Goal: Information Seeking & Learning: Learn about a topic

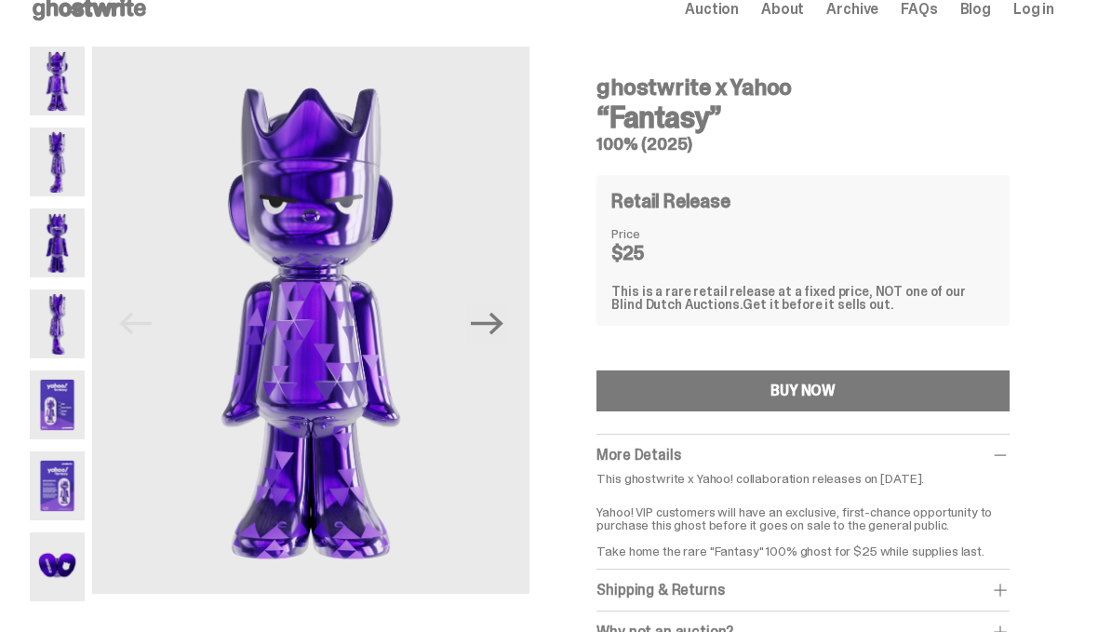
scroll to position [22, 0]
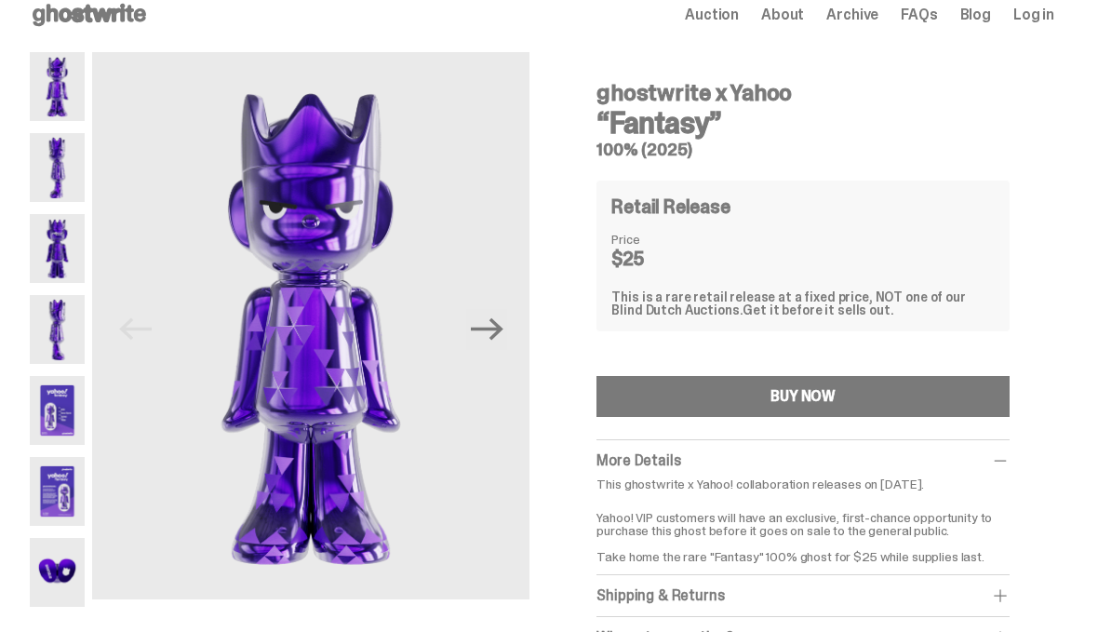
click at [51, 172] on img at bounding box center [57, 167] width 55 height 69
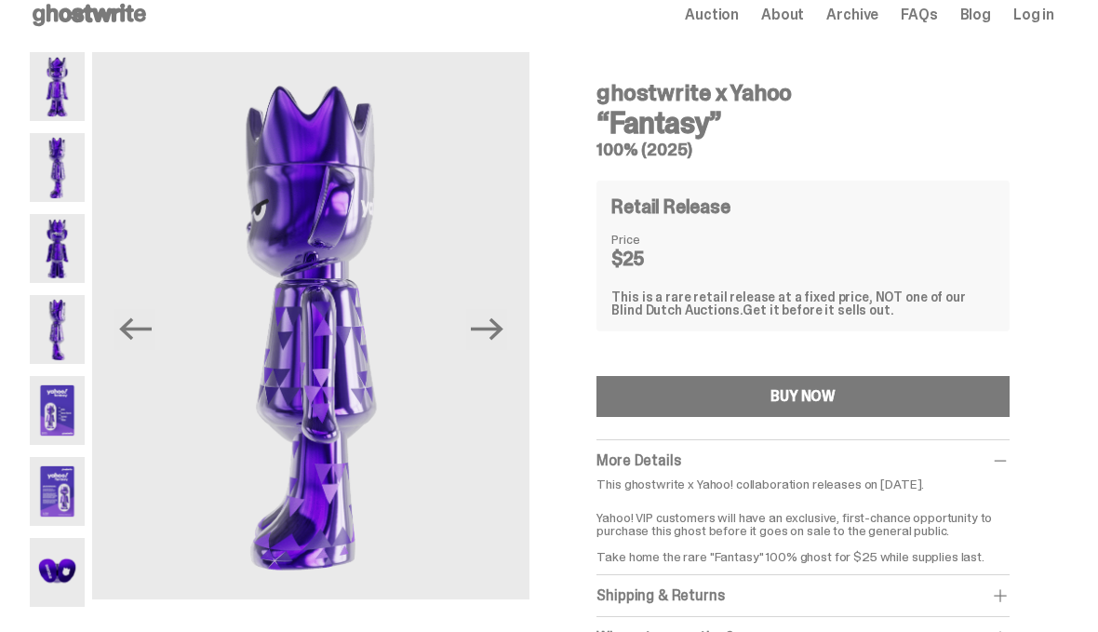
click at [52, 254] on img at bounding box center [57, 248] width 55 height 69
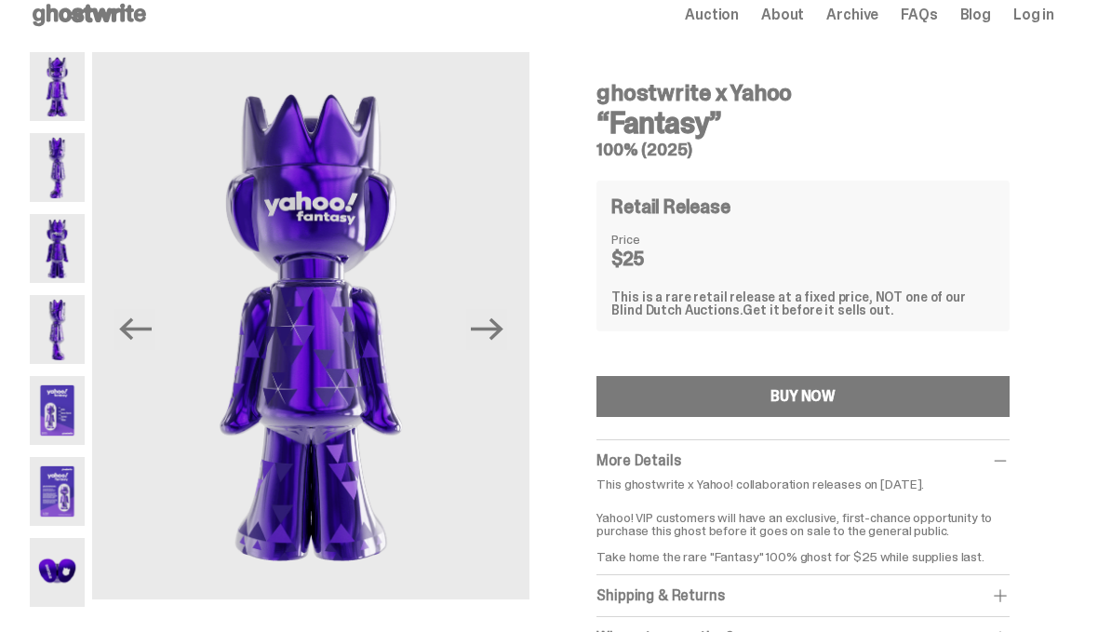
click at [48, 326] on img at bounding box center [57, 329] width 55 height 69
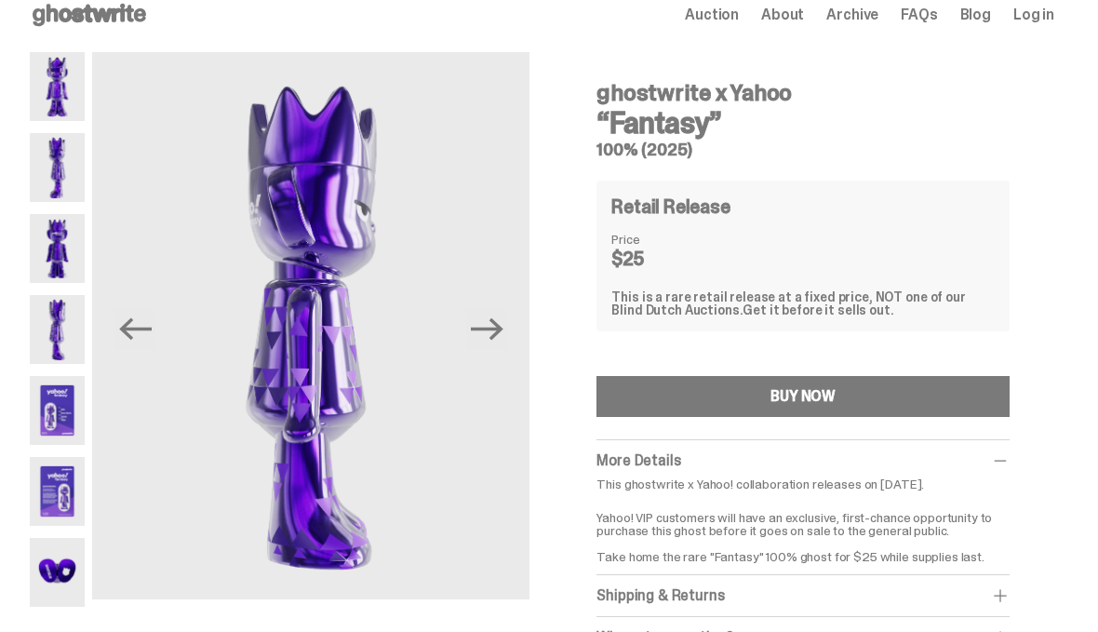
click at [51, 413] on img at bounding box center [57, 410] width 55 height 69
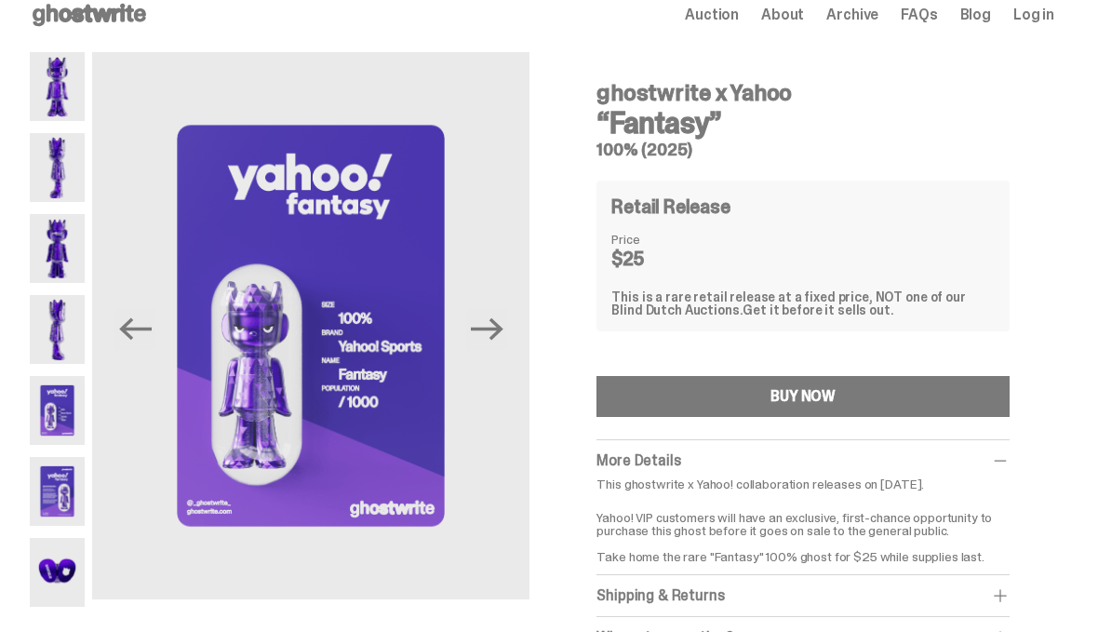
click at [53, 422] on img at bounding box center [57, 410] width 55 height 69
click at [51, 496] on img at bounding box center [57, 491] width 55 height 69
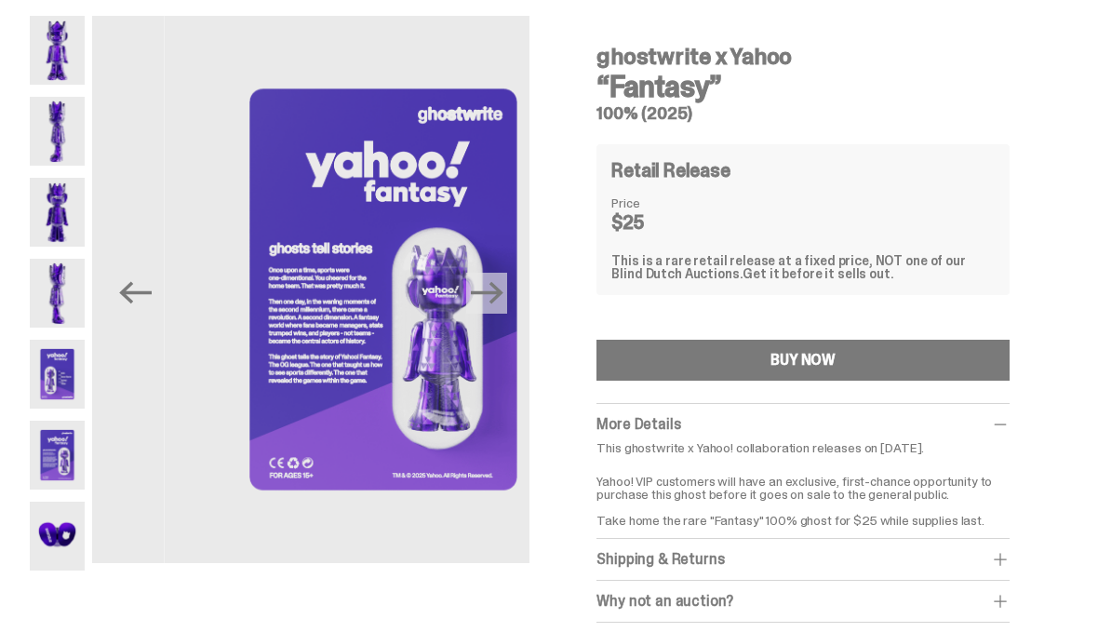
scroll to position [58, 0]
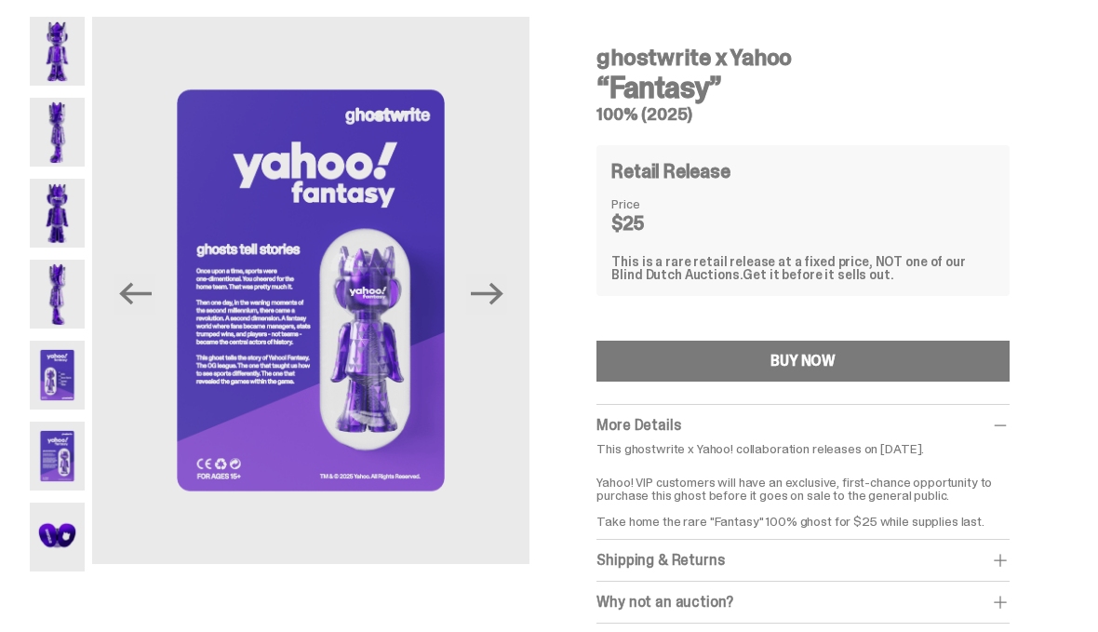
click at [56, 545] on img at bounding box center [57, 537] width 55 height 69
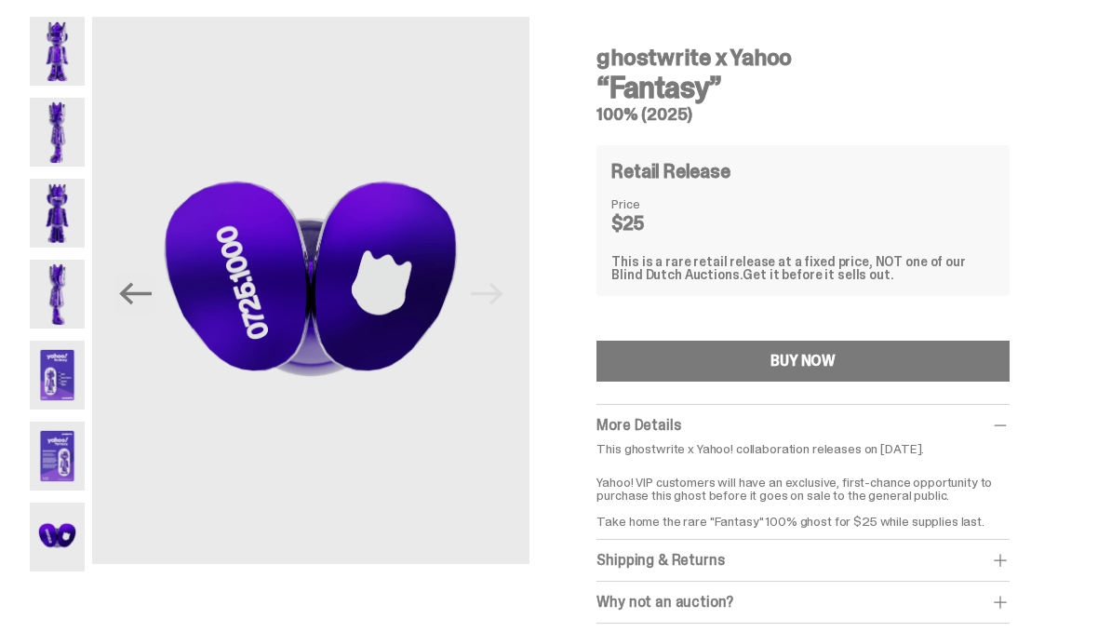
click at [69, 463] on img at bounding box center [57, 456] width 55 height 69
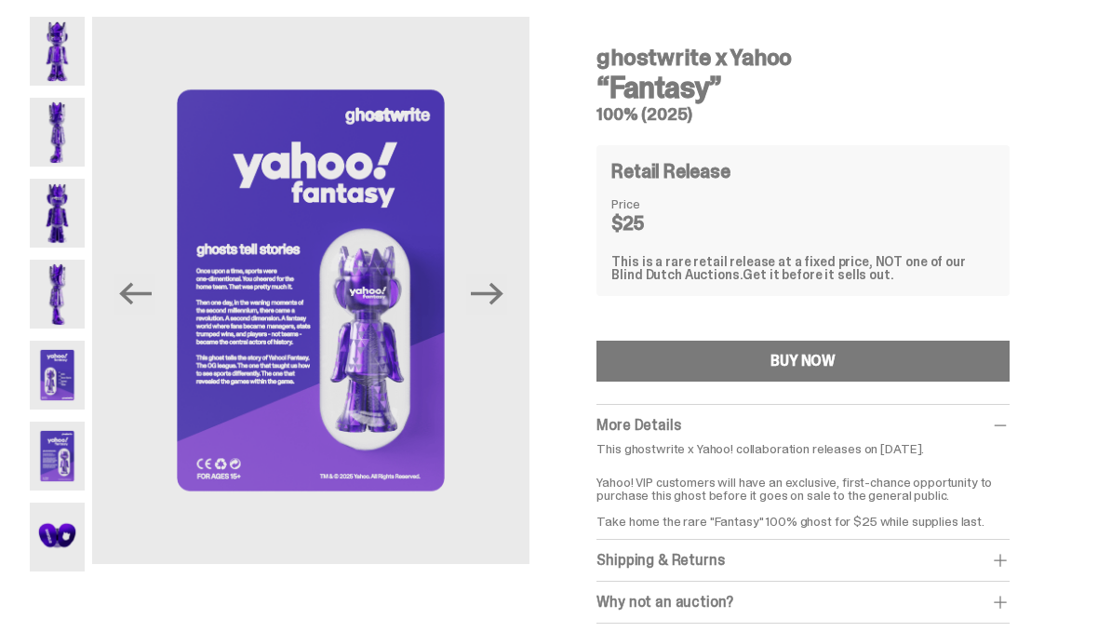
click at [333, 375] on img at bounding box center [310, 290] width 437 height 547
click at [326, 316] on img at bounding box center [310, 290] width 437 height 547
click at [333, 328] on img at bounding box center [310, 290] width 437 height 547
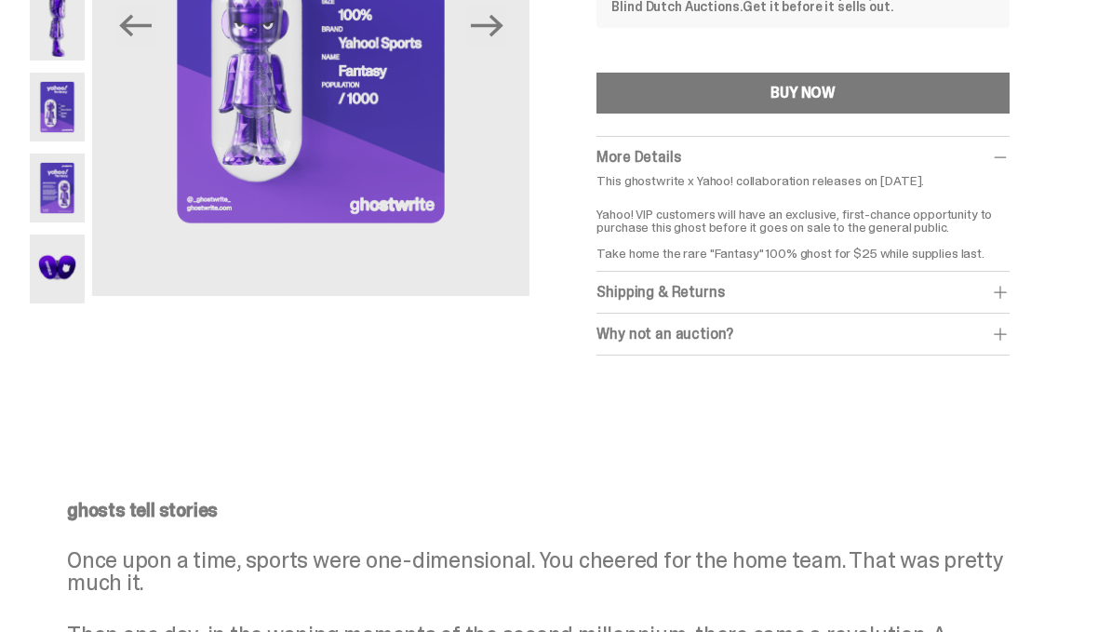
scroll to position [336, 0]
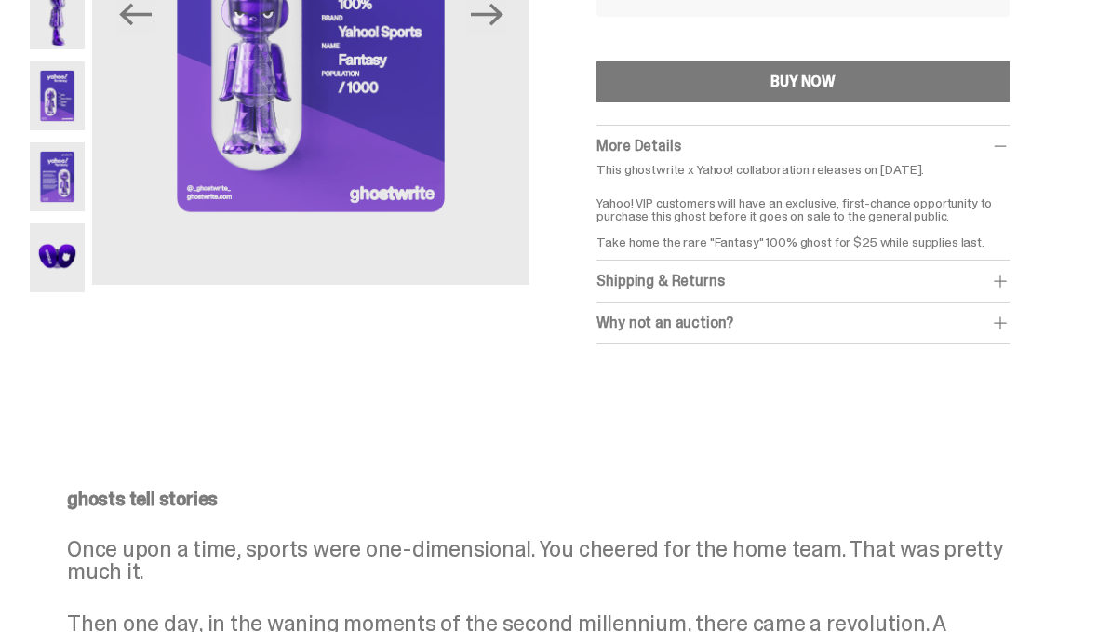
click at [1010, 278] on span at bounding box center [1000, 282] width 19 height 19
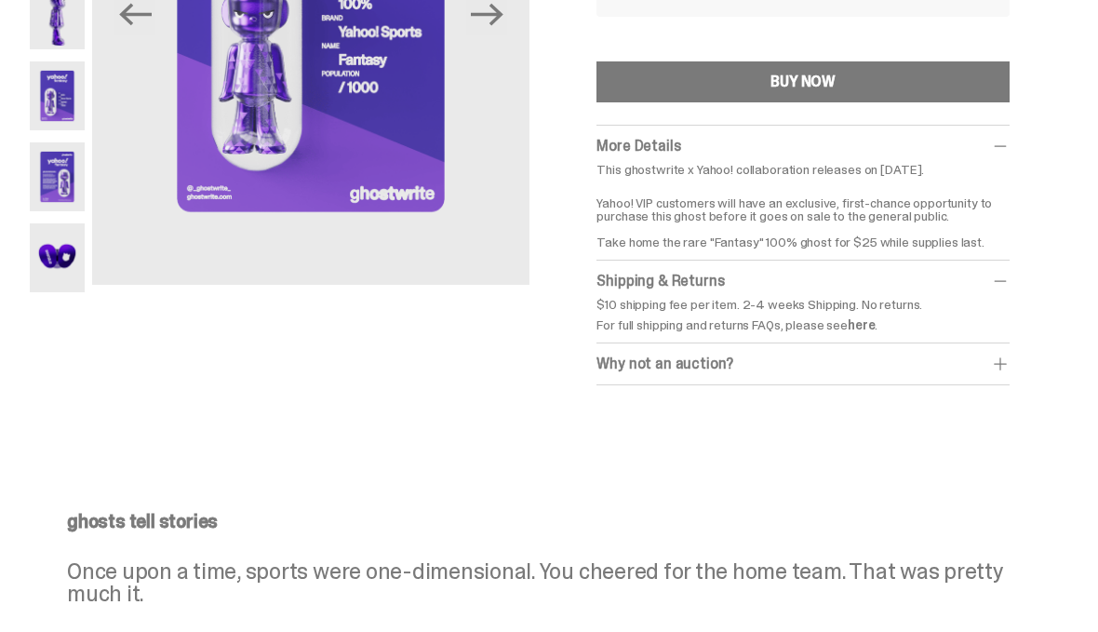
click at [1010, 362] on span at bounding box center [1000, 364] width 19 height 19
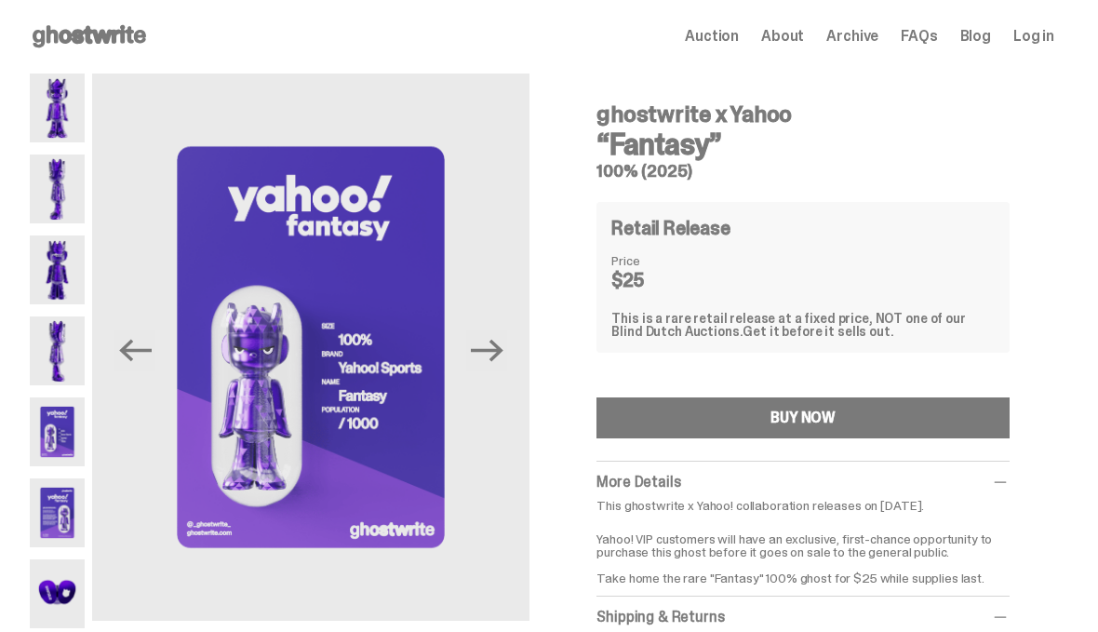
scroll to position [0, 0]
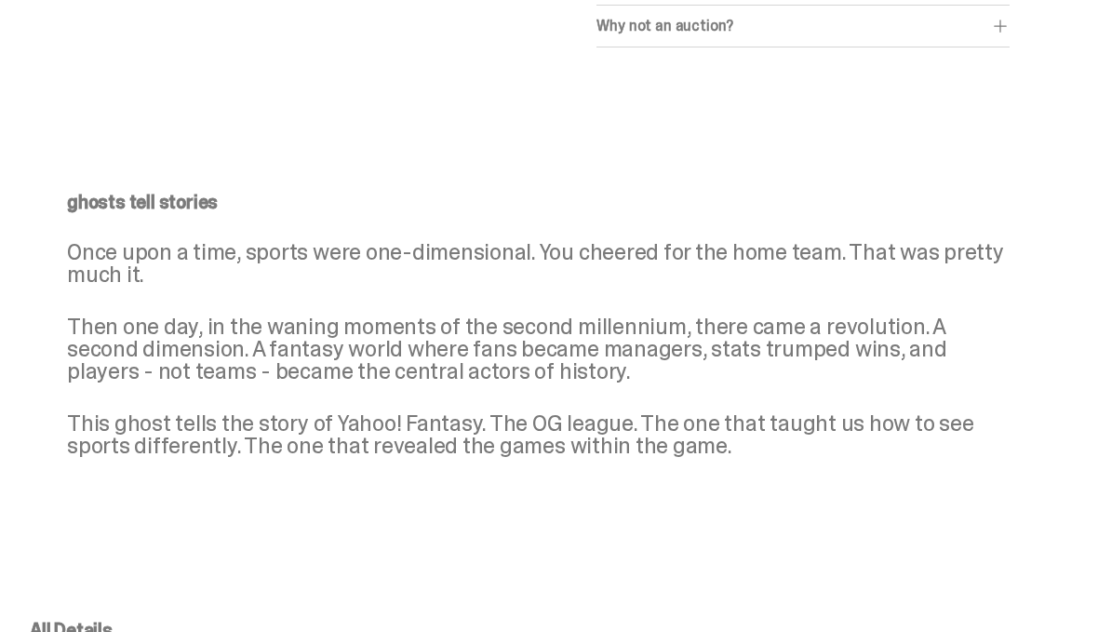
scroll to position [632, 0]
